Goal: Find specific page/section: Find specific page/section

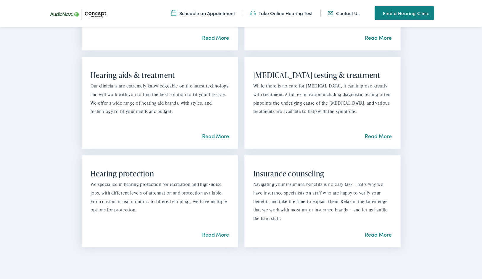
scroll to position [511, 0]
click at [366, 233] on link "Read More" at bounding box center [378, 233] width 27 height 7
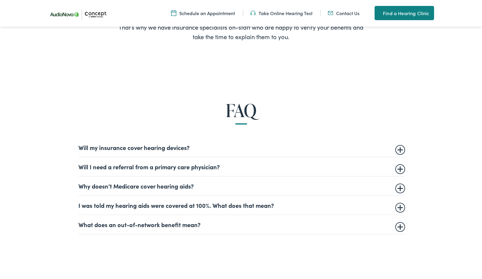
scroll to position [293, 0]
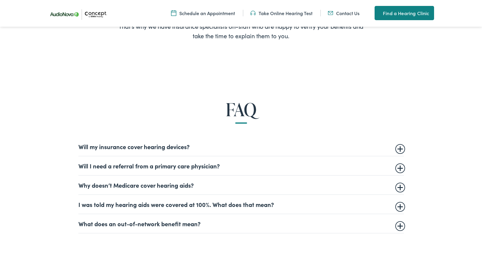
click at [402, 149] on summary "Will my insurance cover hearing devices?" at bounding box center [241, 146] width 326 height 7
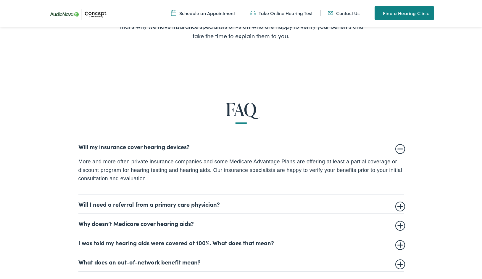
click at [399, 204] on summary "Will I need a referral from a primary care physician?" at bounding box center [241, 203] width 326 height 7
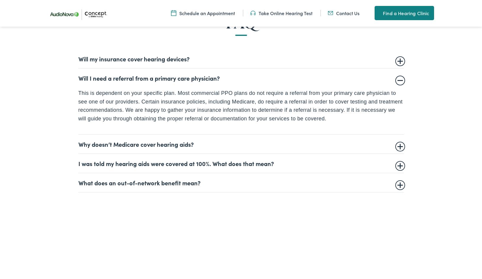
scroll to position [381, 0]
click at [401, 164] on summary "I was told my hearing aids were covered at 100%. What does that mean?" at bounding box center [241, 162] width 326 height 7
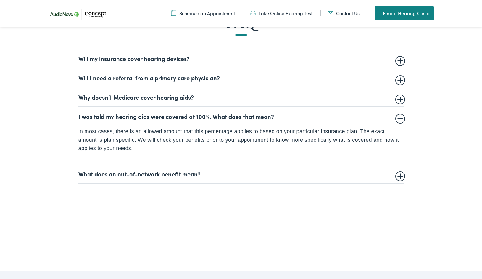
click at [399, 177] on summary "What does an out-of-network benefit mean?" at bounding box center [241, 173] width 326 height 7
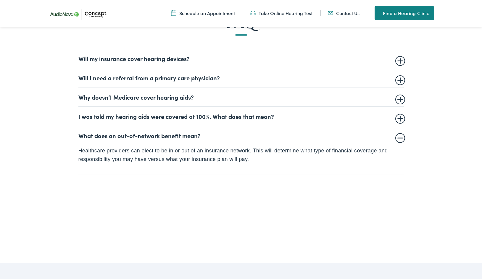
click at [295, 12] on link "Take Online Hearing Test" at bounding box center [282, 13] width 62 height 7
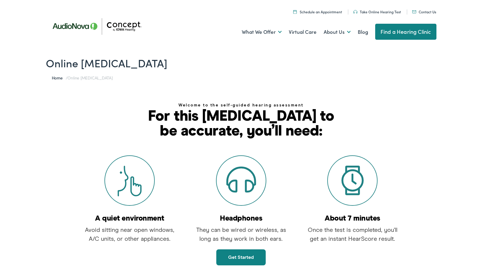
click at [401, 31] on link "Find a Hearing Clinic" at bounding box center [406, 32] width 61 height 16
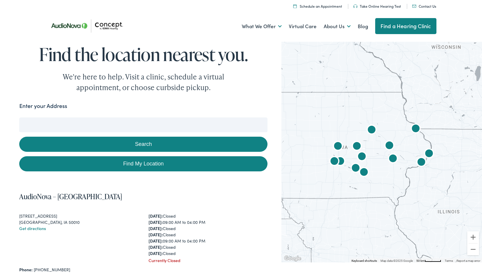
click at [159, 124] on input "Enter your Address" at bounding box center [143, 124] width 248 height 15
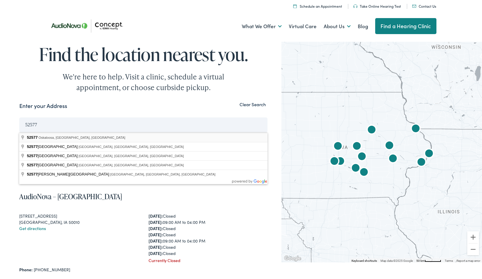
type input "Oskaloosa, IA 52577, USA"
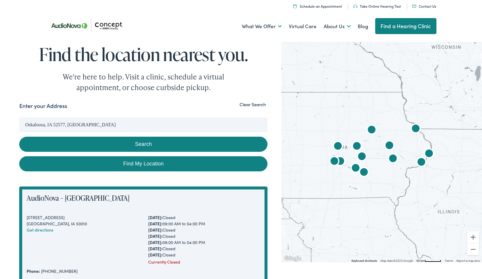
click at [134, 146] on button "Search" at bounding box center [143, 144] width 248 height 15
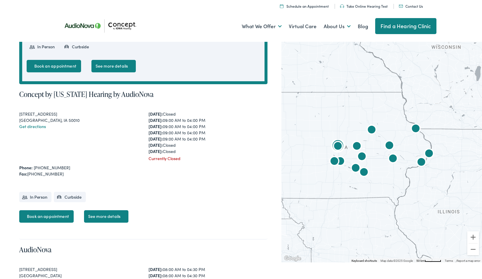
scroll to position [249, 0]
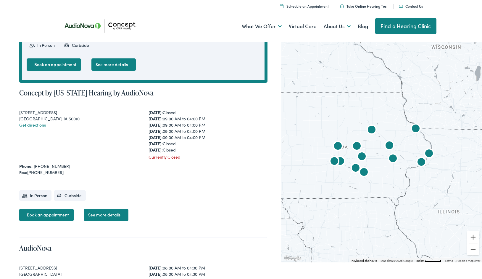
click at [355, 166] on img "Concept by Iowa Hearing by AudioNova" at bounding box center [356, 168] width 14 height 14
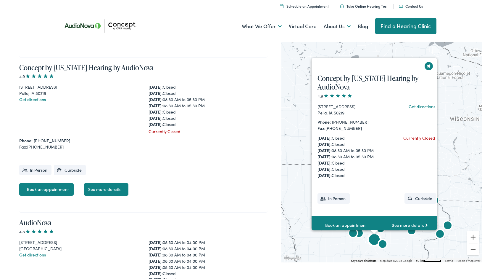
scroll to position [1673, 0]
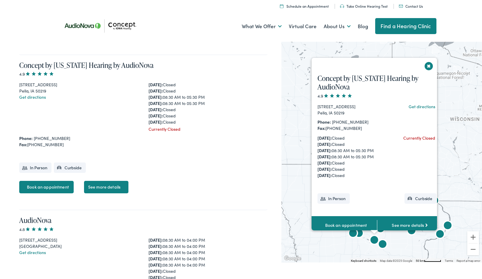
click at [382, 242] on img "Concept by Iowa Hearing by AudioNova" at bounding box center [383, 245] width 14 height 14
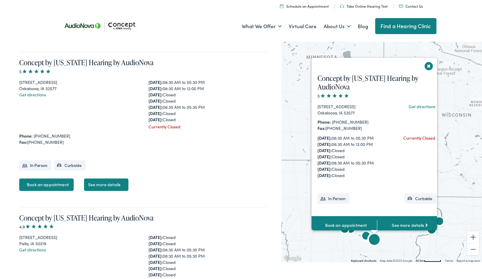
scroll to position [1518, 0]
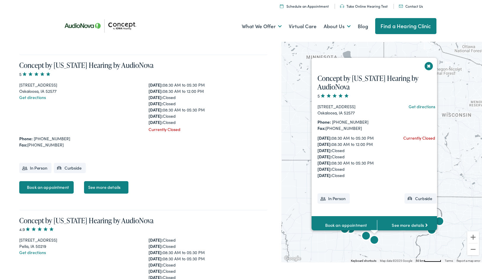
click at [427, 66] on button "Close" at bounding box center [429, 66] width 10 height 10
